Goal: Task Accomplishment & Management: Use online tool/utility

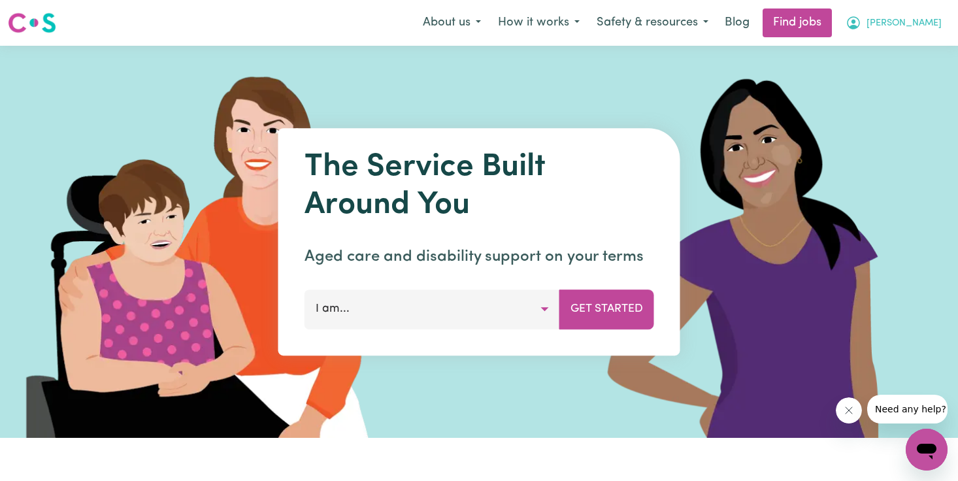
click at [920, 20] on span "[PERSON_NAME]" at bounding box center [903, 23] width 75 height 14
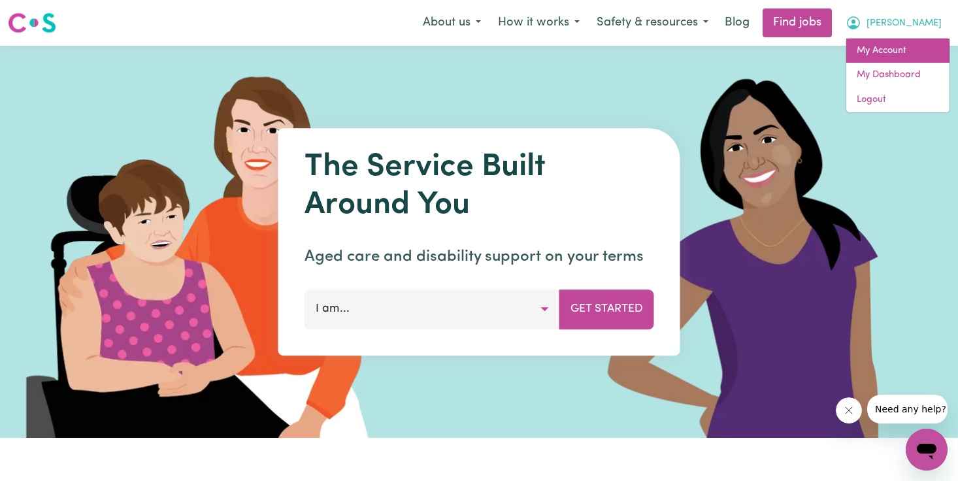
click at [893, 54] on link "My Account" at bounding box center [897, 51] width 103 height 25
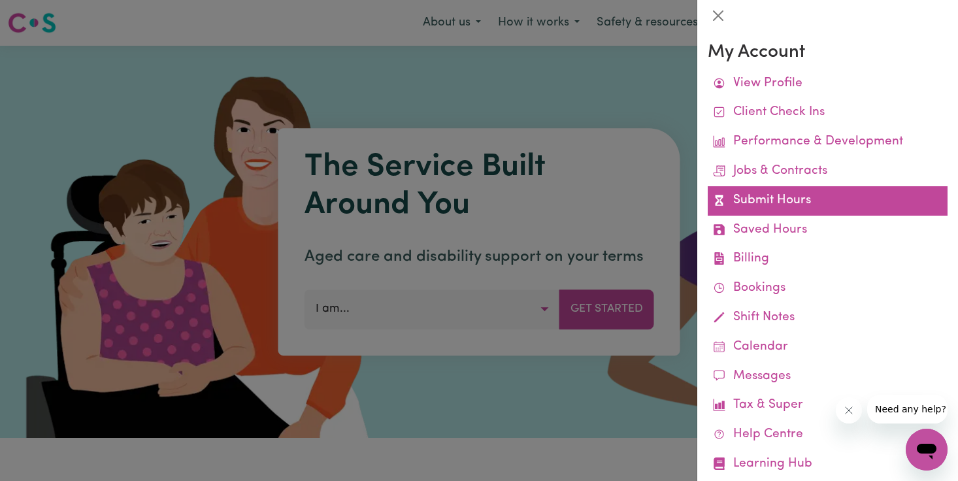
click at [779, 191] on link "Submit Hours" at bounding box center [827, 200] width 240 height 29
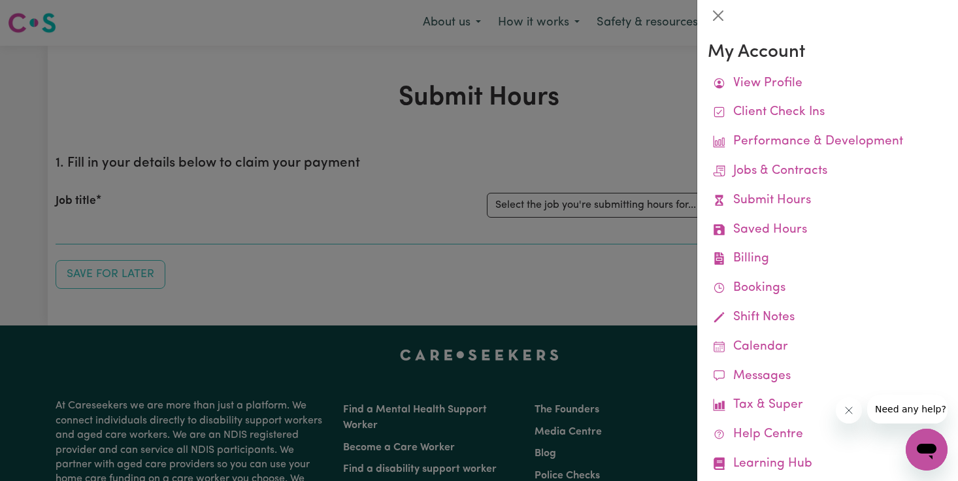
click at [625, 253] on div at bounding box center [479, 240] width 958 height 481
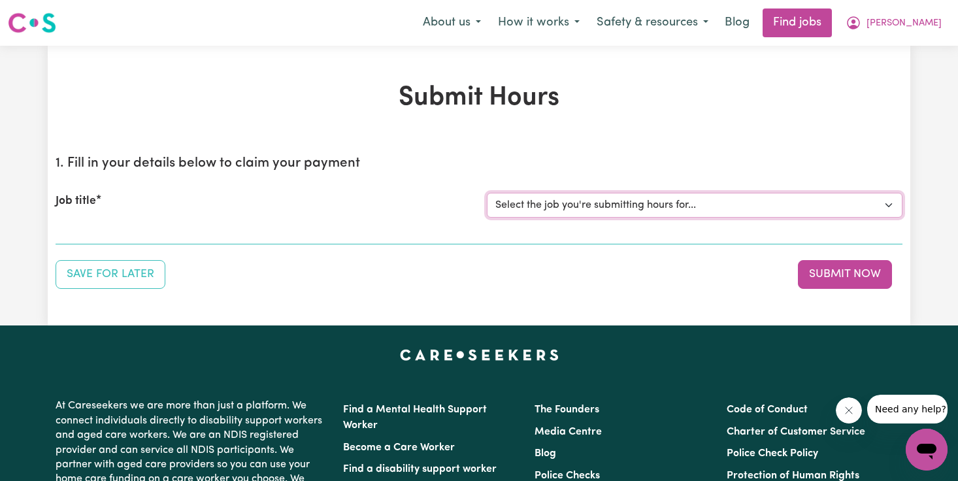
select select "12724"
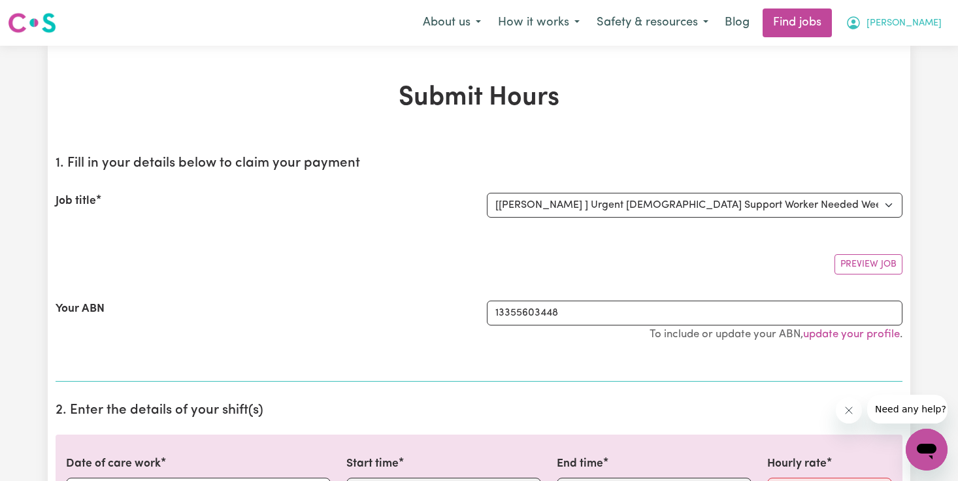
click at [912, 21] on span "[PERSON_NAME]" at bounding box center [903, 23] width 75 height 14
click at [889, 56] on link "My Account" at bounding box center [897, 51] width 103 height 25
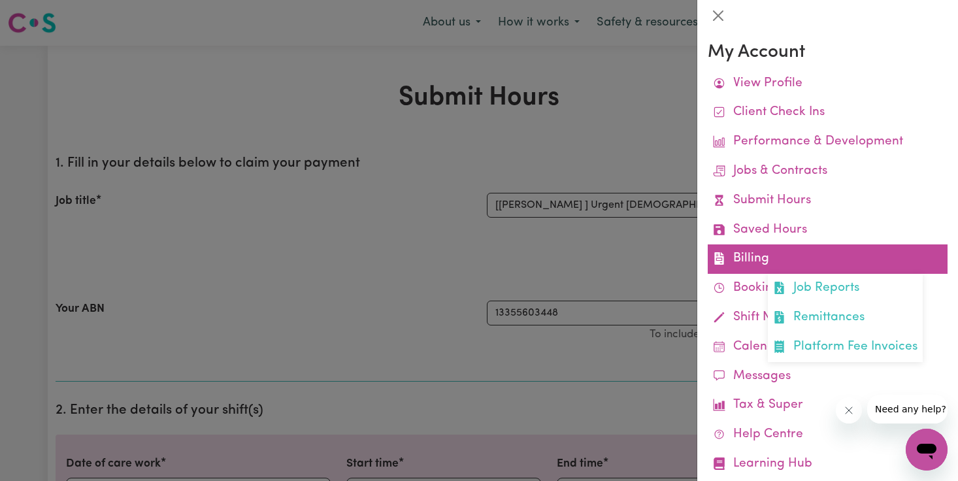
click at [775, 250] on link "Billing Job Reports Remittances Platform Fee Invoices" at bounding box center [827, 258] width 240 height 29
